Goal: Submit feedback/report problem

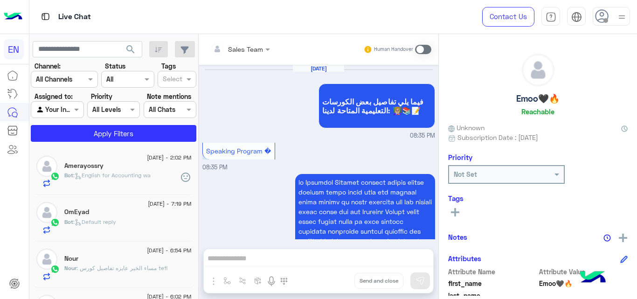
scroll to position [1975, 0]
